Goal: Transaction & Acquisition: Purchase product/service

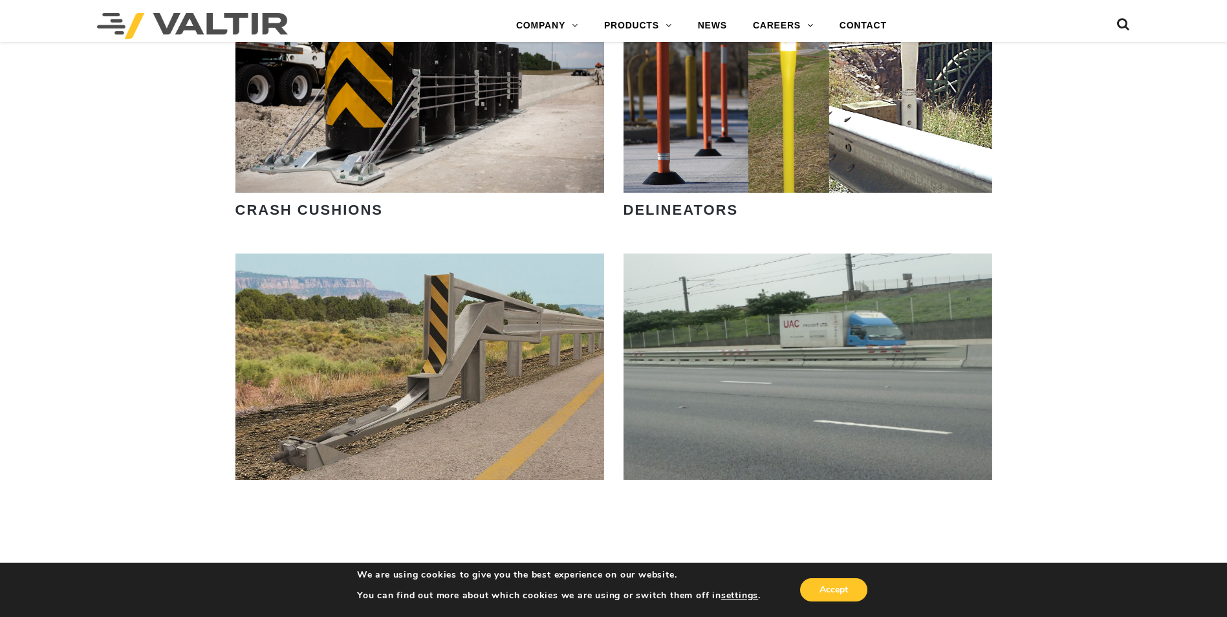
scroll to position [1488, 0]
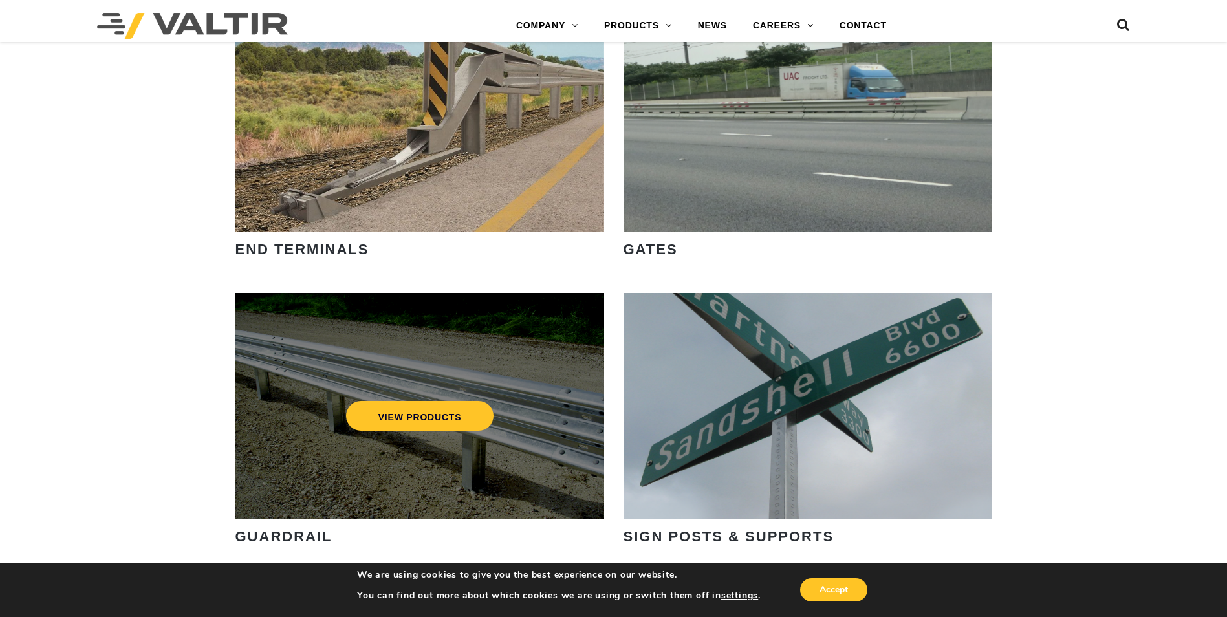
click at [519, 353] on div "VIEW PRODUCTS" at bounding box center [419, 406] width 369 height 226
click at [418, 413] on link "VIEW PRODUCTS" at bounding box center [419, 416] width 148 height 30
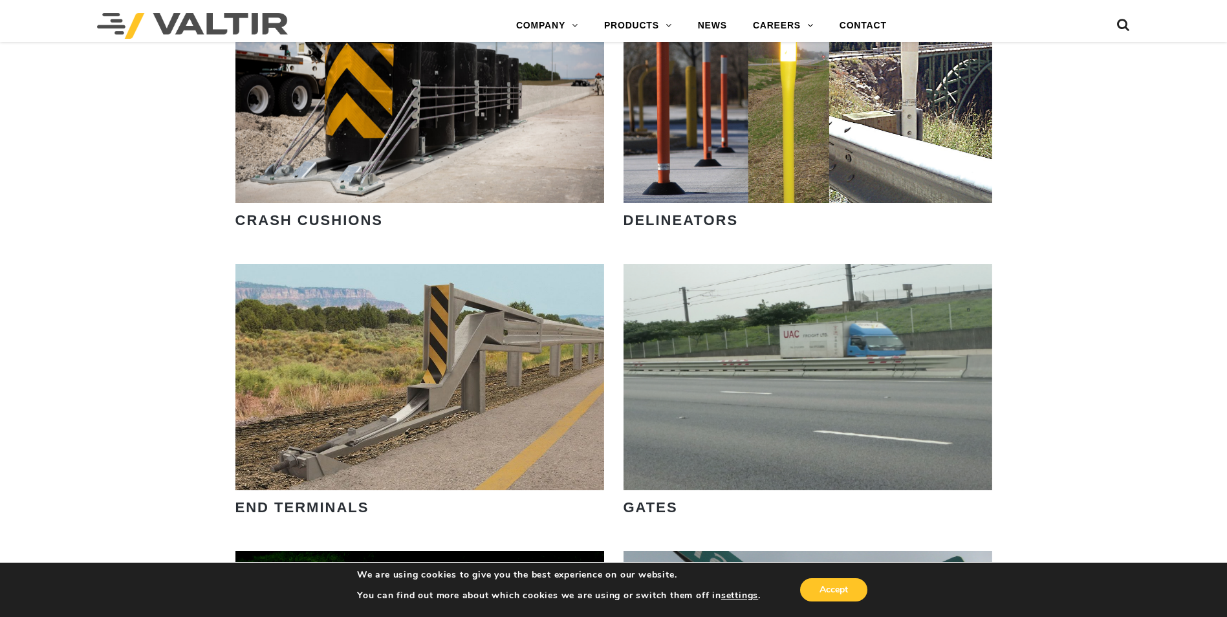
scroll to position [1229, 0]
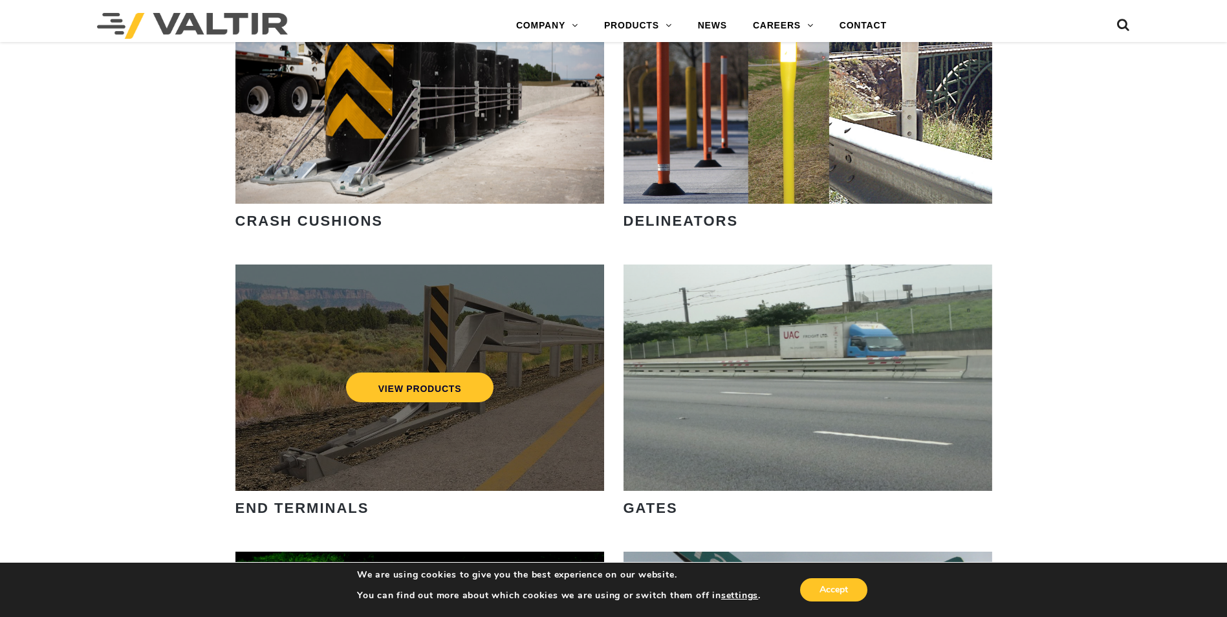
click at [431, 369] on div "VIEW PRODUCTS" at bounding box center [419, 387] width 317 height 43
click at [422, 385] on link "VIEW PRODUCTS" at bounding box center [419, 388] width 148 height 30
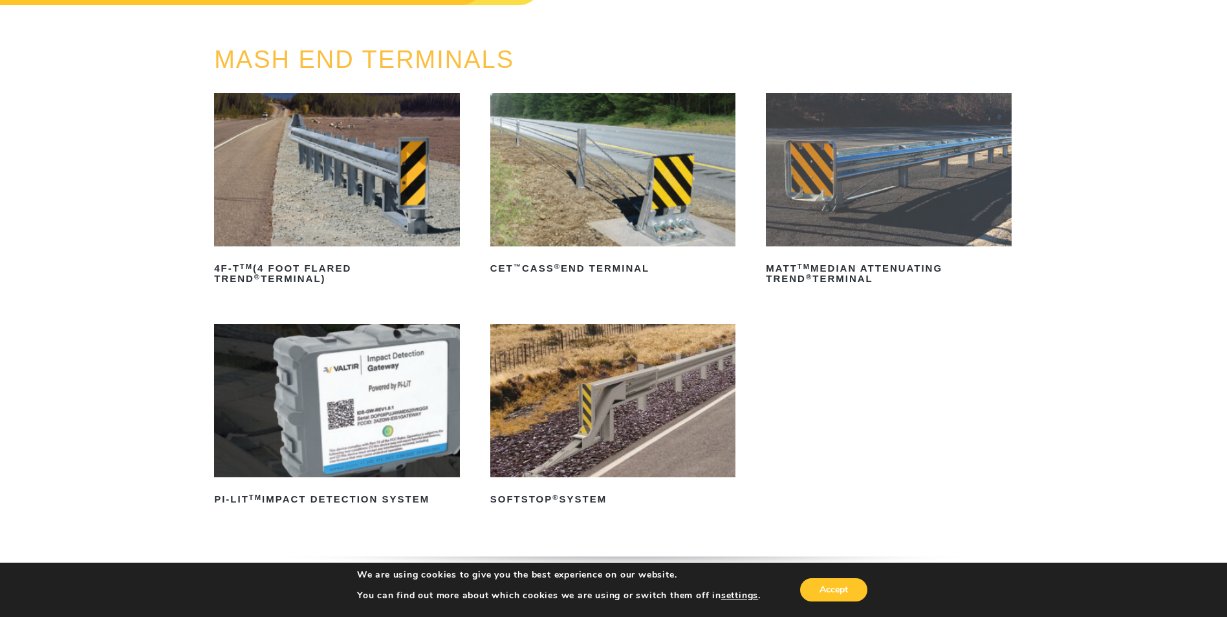
scroll to position [65, 0]
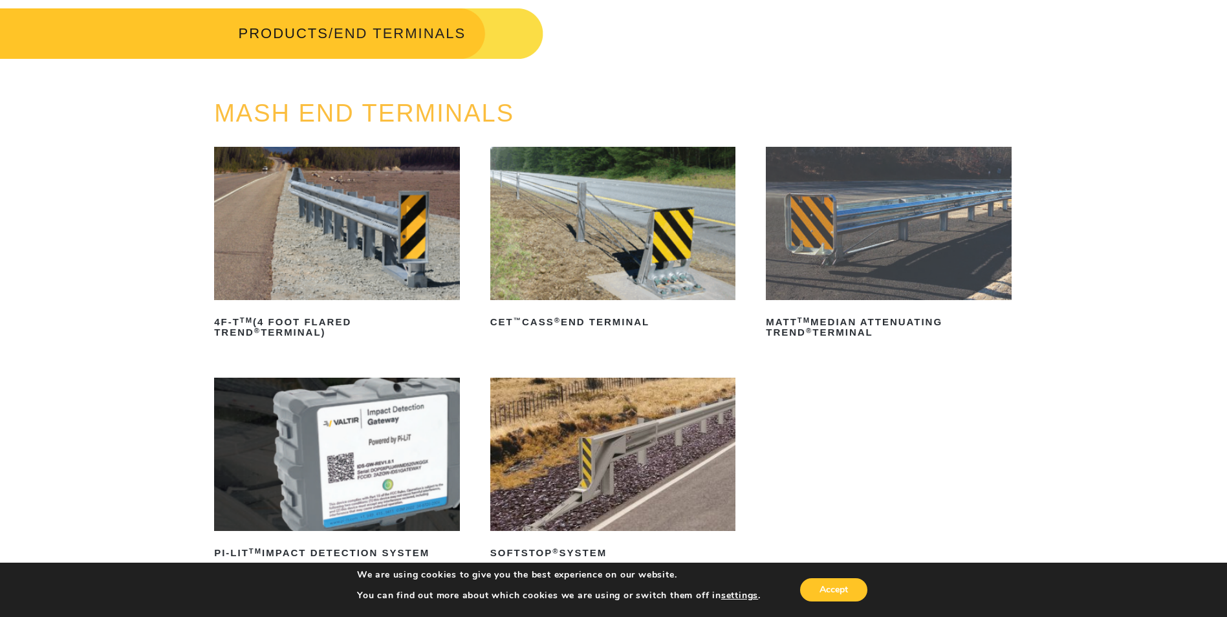
click at [873, 262] on img at bounding box center [889, 223] width 246 height 153
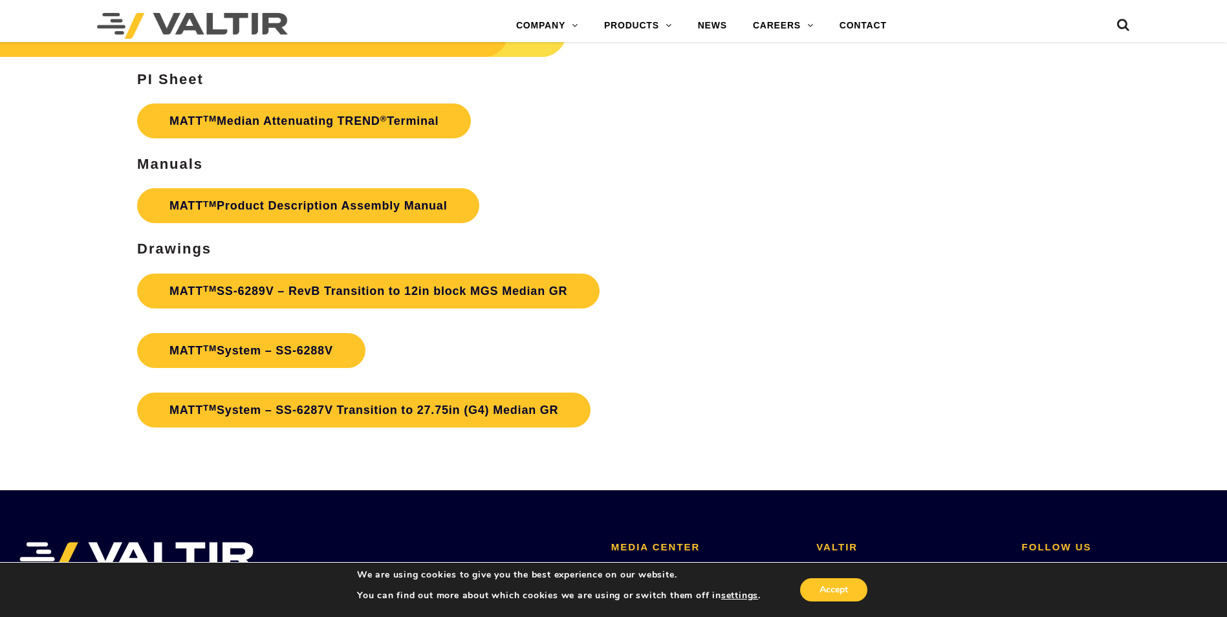
scroll to position [4658, 0]
